Goal: Find specific page/section: Find specific page/section

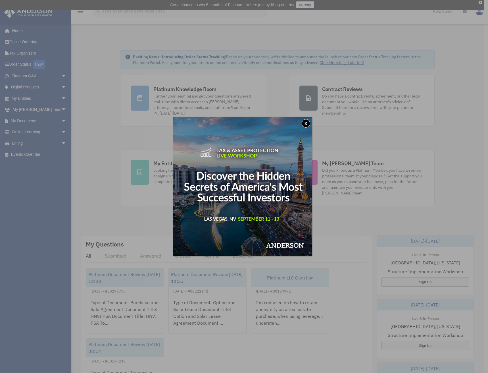
click at [307, 122] on button "x" at bounding box center [306, 123] width 9 height 9
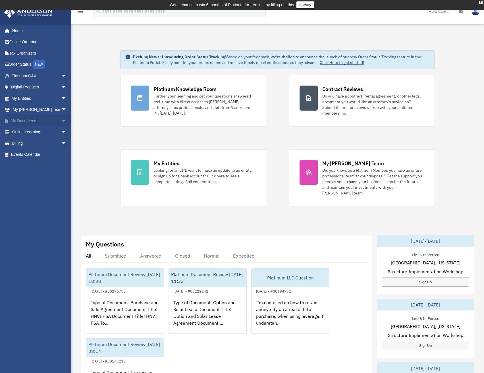
click at [40, 118] on link "My Documents arrow_drop_down" at bounding box center [39, 120] width 71 height 11
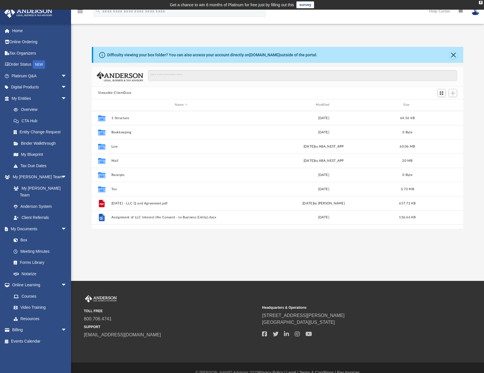
scroll to position [125, 367]
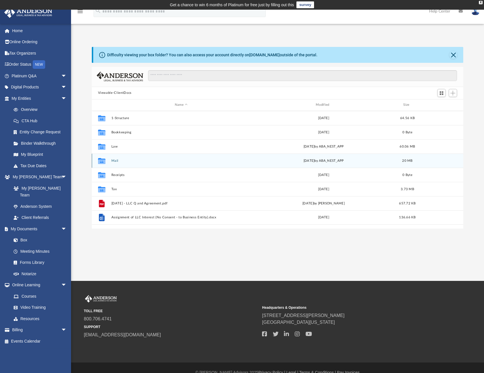
click at [114, 162] on button "Mail" at bounding box center [181, 161] width 140 height 4
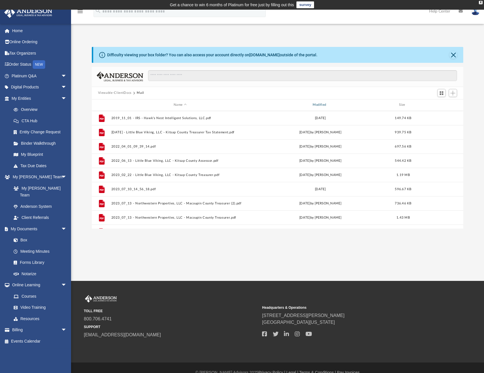
click at [303, 106] on div "Modified" at bounding box center [320, 104] width 138 height 5
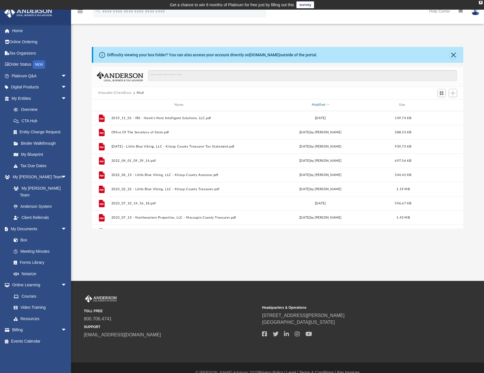
click at [310, 104] on div "Modified" at bounding box center [320, 104] width 138 height 5
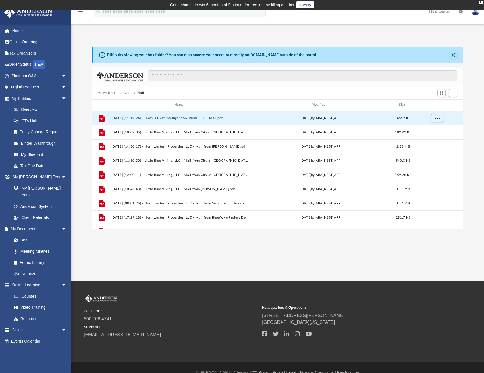
click at [215, 119] on button "2025.08.21 (11:19:24) - Hawk's Nest Intelligent Solutions, LLC - Mail.pdf" at bounding box center [180, 118] width 138 height 4
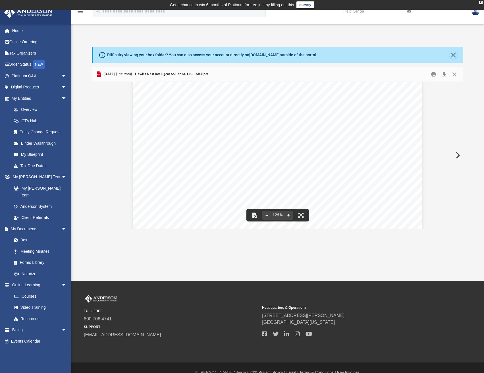
scroll to position [28, 0]
click at [24, 324] on link "Billing arrow_drop_down" at bounding box center [39, 329] width 71 height 11
